Goal: Check status

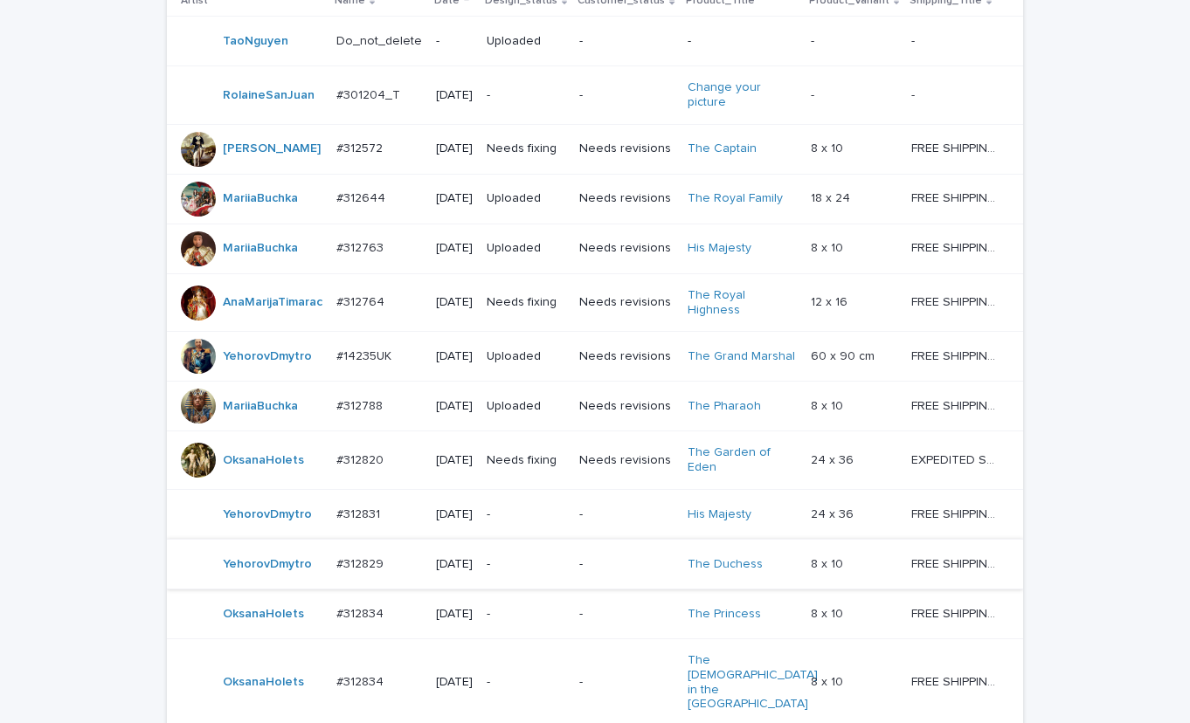
scroll to position [729, 0]
